Goal: Communication & Community: Participate in discussion

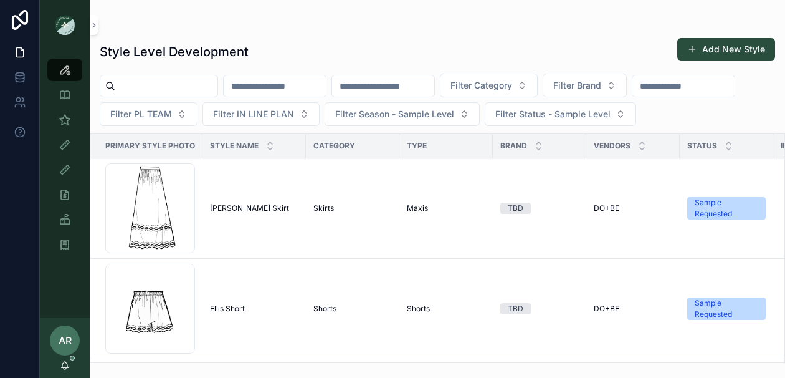
click at [64, 358] on div "AR [PERSON_NAME]" at bounding box center [65, 348] width 50 height 60
click at [67, 363] on icon "scrollable content" at bounding box center [65, 364] width 7 height 6
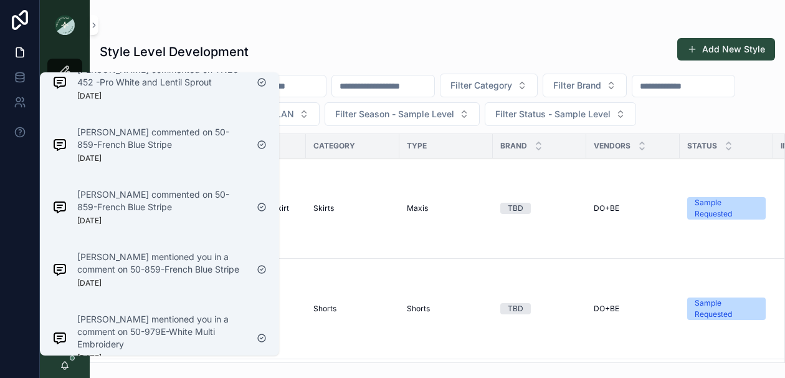
scroll to position [484, 0]
click at [115, 259] on p "[PERSON_NAME] mentioned you in a comment on 50-859-French Blue Stripe" at bounding box center [161, 264] width 169 height 25
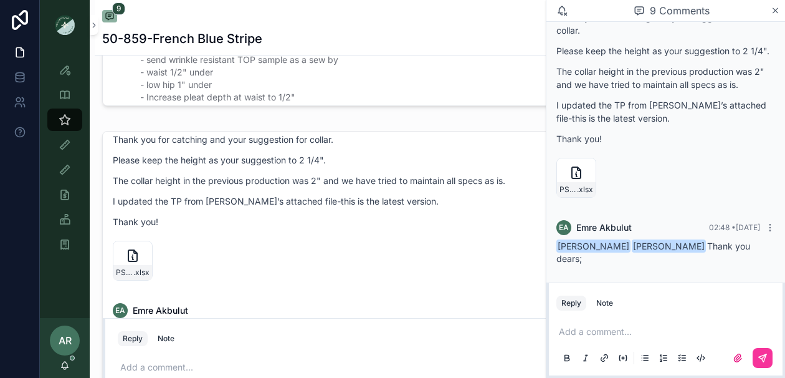
scroll to position [807, 0]
click at [65, 364] on icon "scrollable content" at bounding box center [65, 365] width 10 height 10
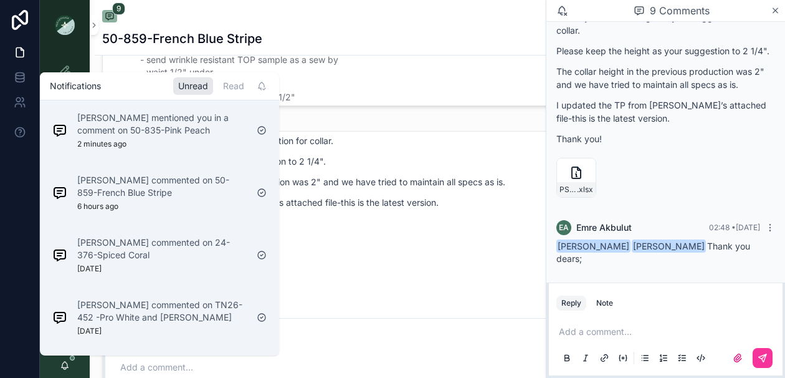
scroll to position [0, 0]
click at [257, 90] on icon "scrollable content" at bounding box center [262, 86] width 10 height 10
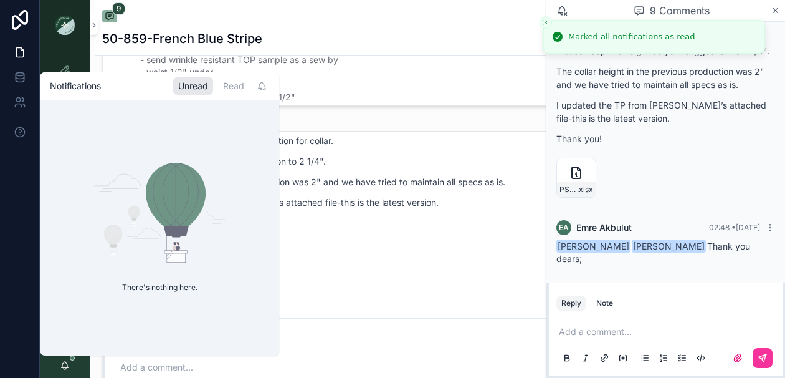
click at [777, 11] on icon "scrollable content" at bounding box center [775, 11] width 9 height 10
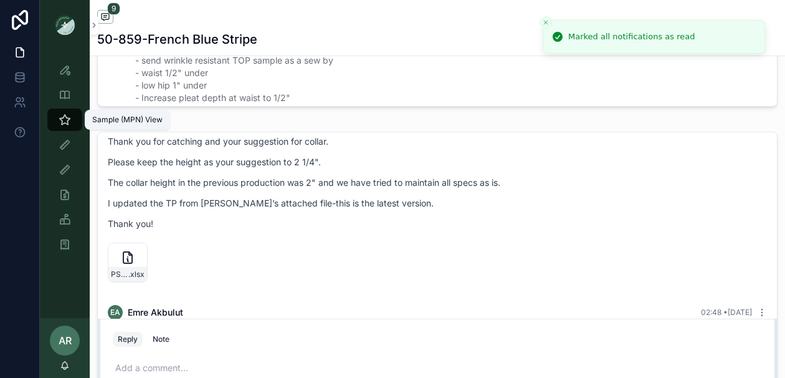
click at [59, 130] on link "Sample (MPN) View" at bounding box center [64, 119] width 35 height 22
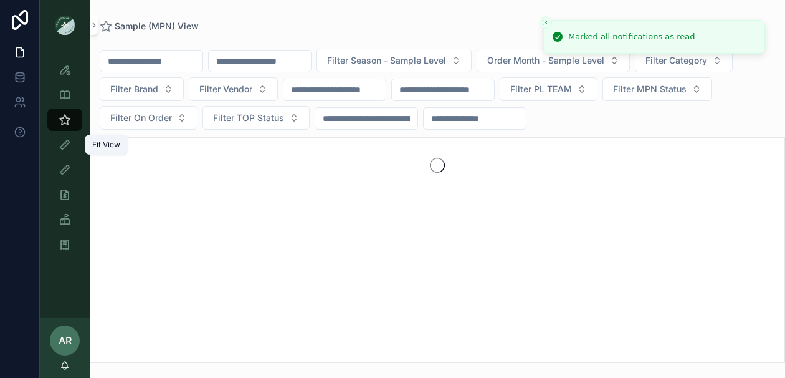
click at [69, 147] on icon "scrollable content" at bounding box center [65, 144] width 12 height 12
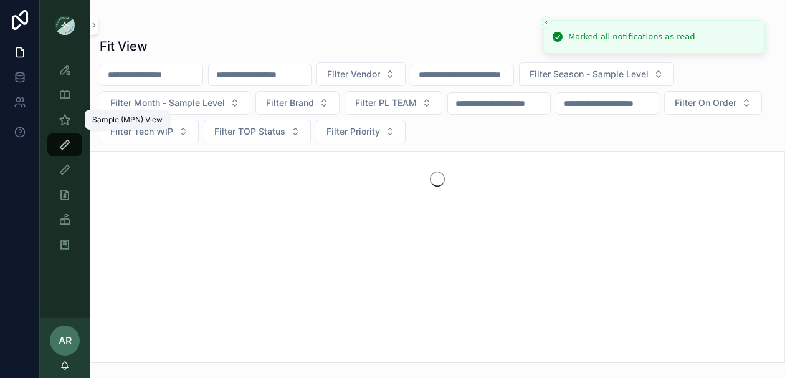
click at [65, 116] on icon "scrollable content" at bounding box center [65, 119] width 12 height 12
